Goal: Obtain resource: Download file/media

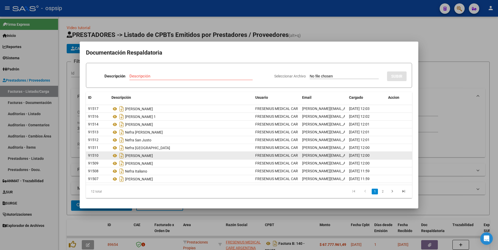
scroll to position [37, 0]
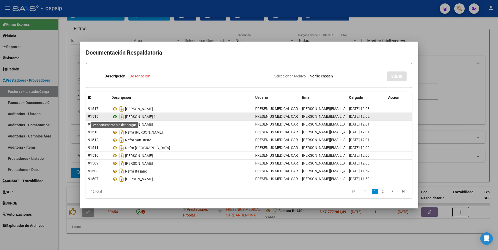
click at [114, 115] on icon at bounding box center [114, 117] width 7 height 6
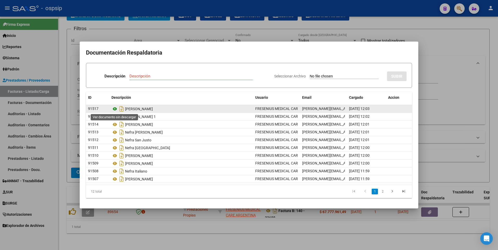
click at [114, 109] on icon at bounding box center [114, 109] width 7 height 6
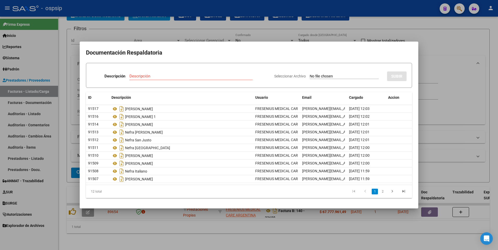
click at [240, 20] on div at bounding box center [249, 125] width 498 height 250
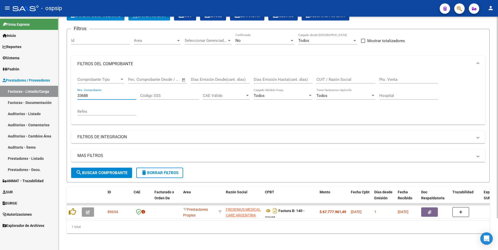
drag, startPoint x: 99, startPoint y: 93, endPoint x: 67, endPoint y: 93, distance: 32.0
click at [68, 93] on form "Filtros Id Area Area Seleccionar Gerenciador Seleccionar Gerenciador No Confirm…" at bounding box center [278, 106] width 423 height 154
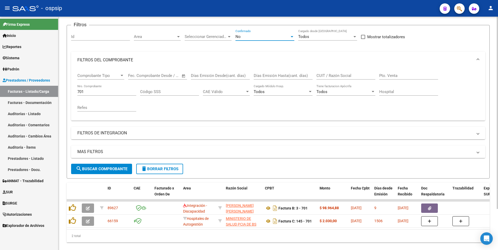
click at [259, 38] on div "No" at bounding box center [262, 36] width 54 height 5
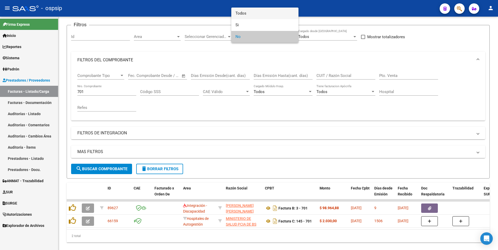
click at [253, 10] on span "Todos" at bounding box center [264, 14] width 59 height 12
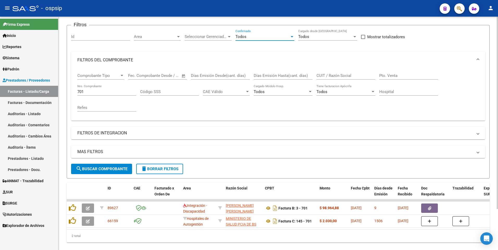
click at [118, 165] on button "search Buscar Comprobante" at bounding box center [101, 169] width 61 height 10
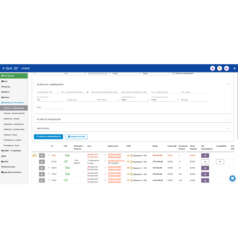
scroll to position [115, 0]
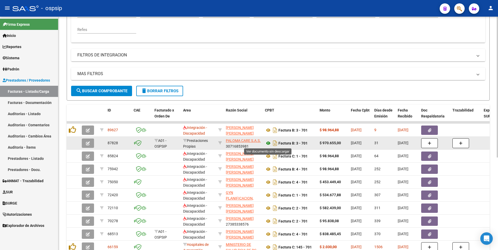
click at [267, 142] on icon at bounding box center [268, 143] width 7 height 6
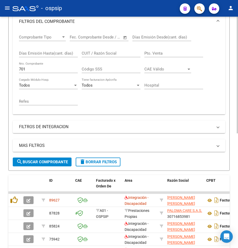
scroll to position [59, 0]
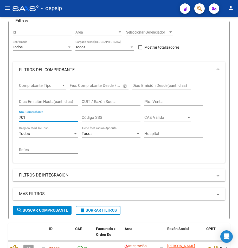
drag, startPoint x: 30, startPoint y: 119, endPoint x: -24, endPoint y: 122, distance: 54.3
click at [0, 122] on html "menu - ospsip person Firma Express Inicio Calendario SSS Instructivos Contacto …" at bounding box center [119, 124] width 238 height 248
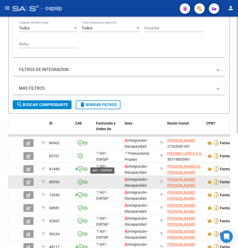
scroll to position [228, 0]
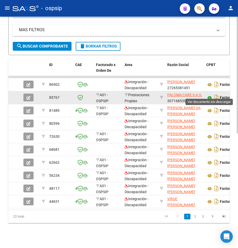
type input "673"
click at [210, 95] on icon at bounding box center [209, 98] width 7 height 6
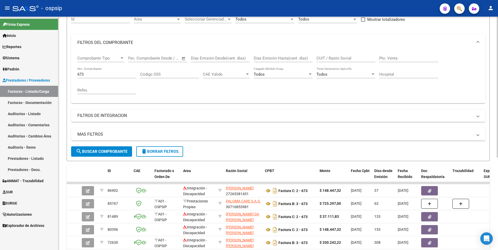
scroll to position [0, 0]
